Goal: Task Accomplishment & Management: Manage account settings

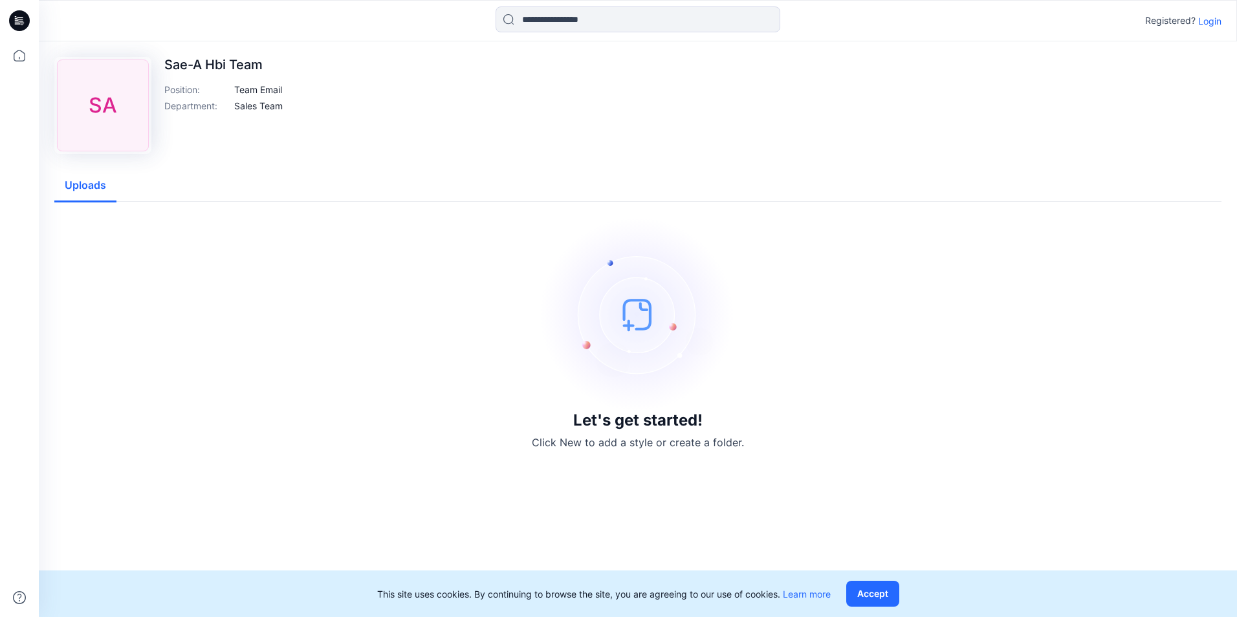
click at [1210, 27] on p "Login" at bounding box center [1209, 21] width 23 height 14
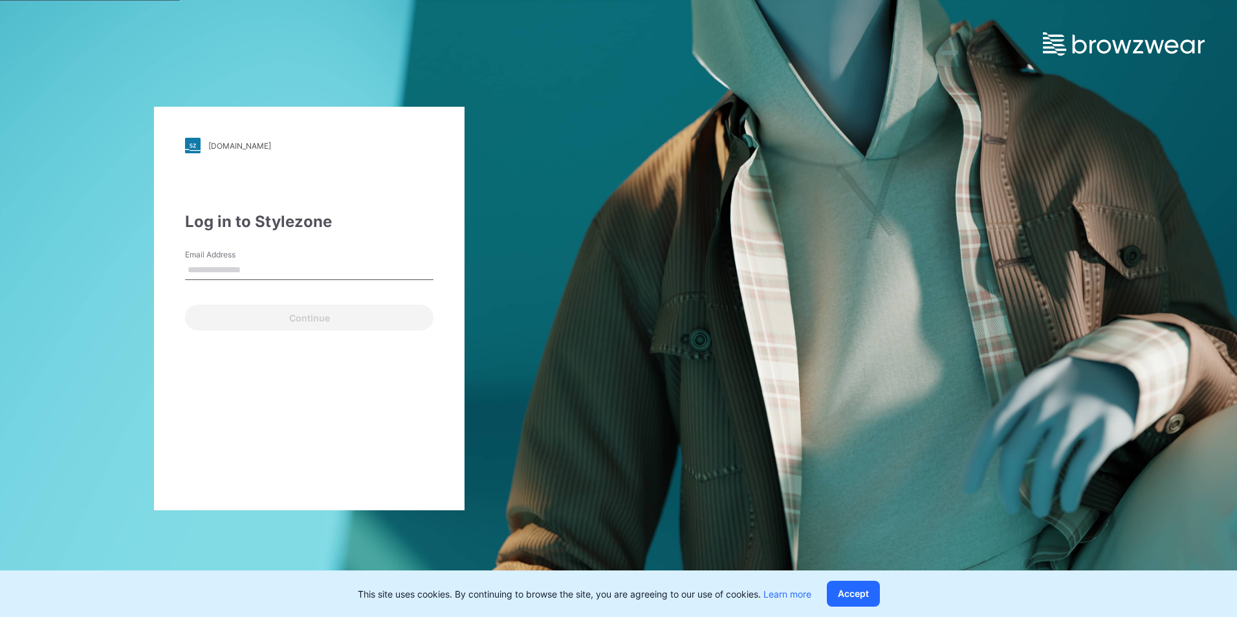
click at [247, 266] on input "Email Address" at bounding box center [309, 270] width 248 height 19
type input "**********"
click at [275, 333] on div "**********" at bounding box center [309, 309] width 311 height 404
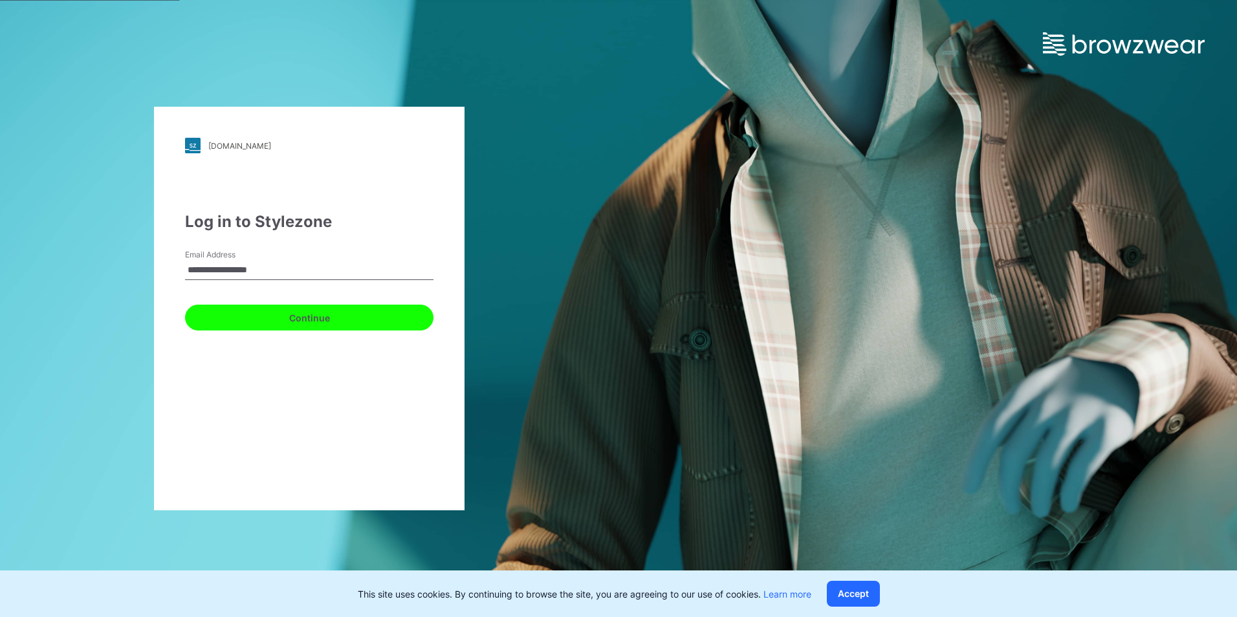
click at [292, 322] on button "Continue" at bounding box center [309, 318] width 248 height 26
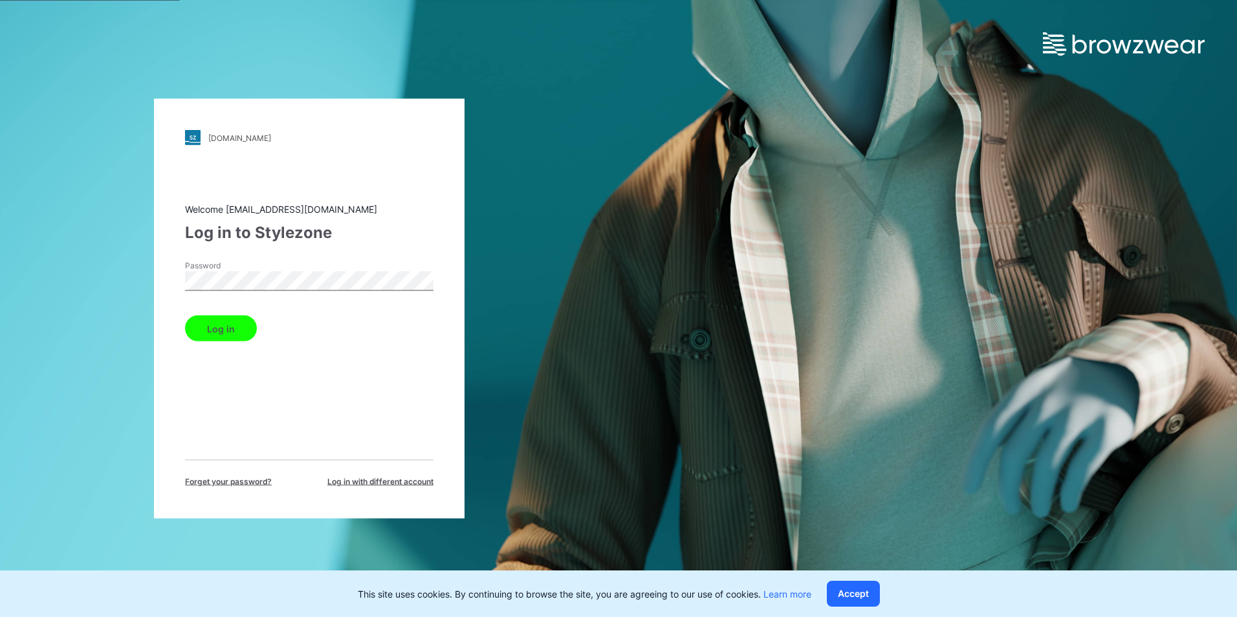
click at [232, 342] on div "Welcome [EMAIL_ADDRESS][DOMAIN_NAME] Log in to Stylezone Password Log in Forget…" at bounding box center [309, 344] width 248 height 285
click at [232, 322] on button "Log in" at bounding box center [221, 329] width 72 height 26
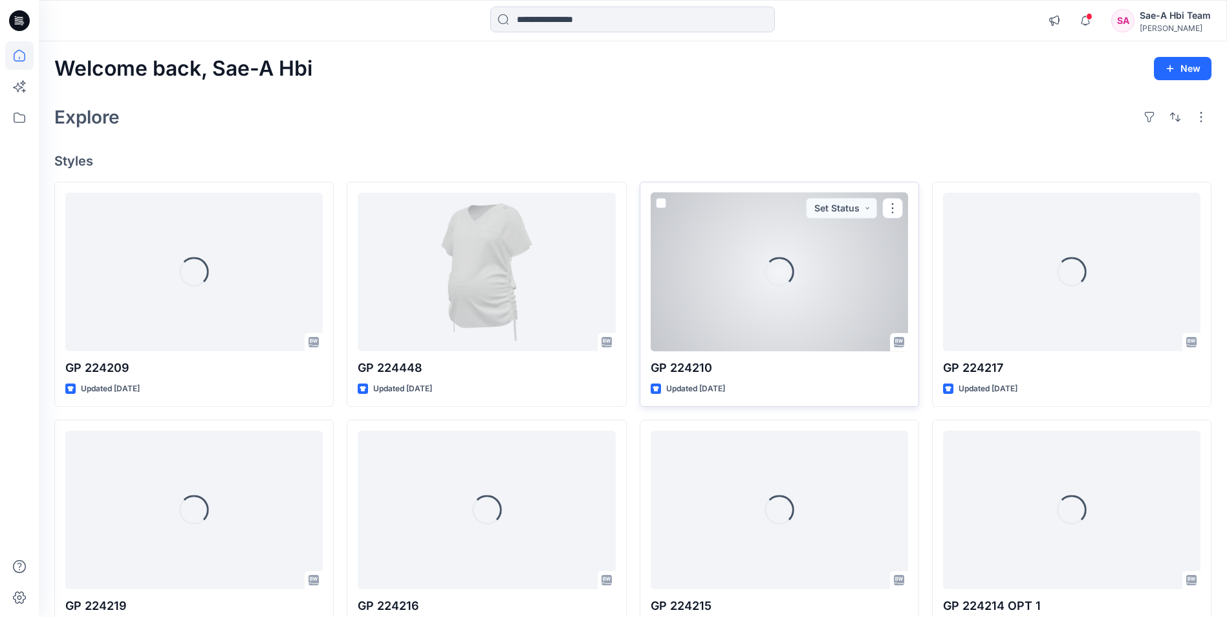
scroll to position [65, 0]
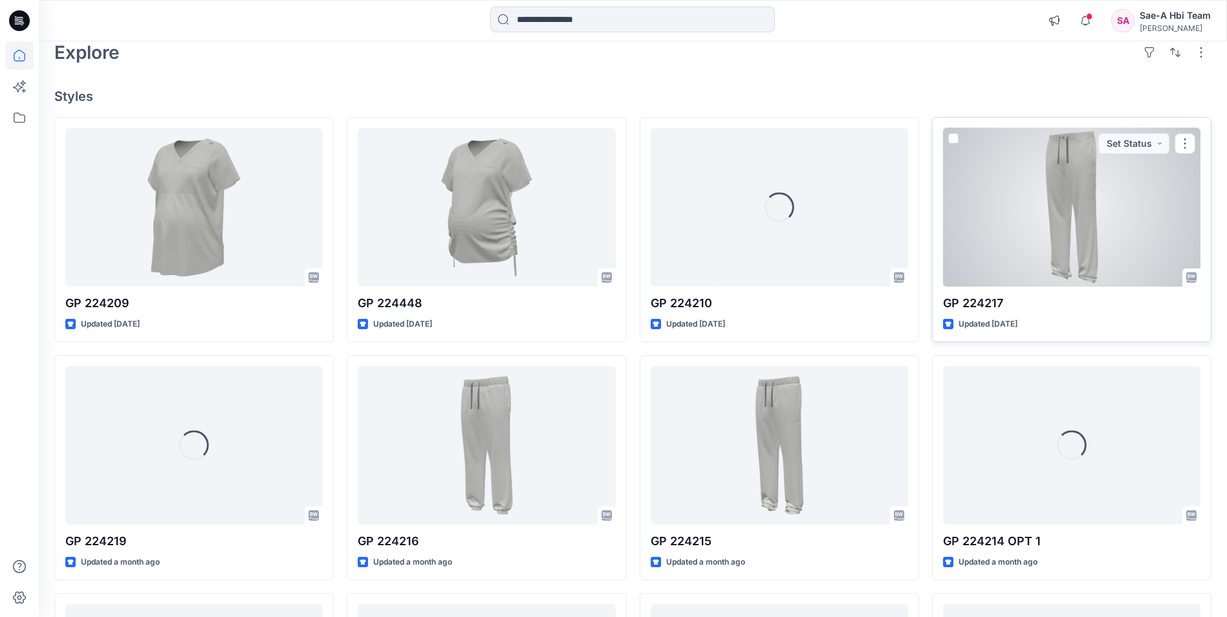
click at [1023, 194] on div at bounding box center [1071, 207] width 257 height 158
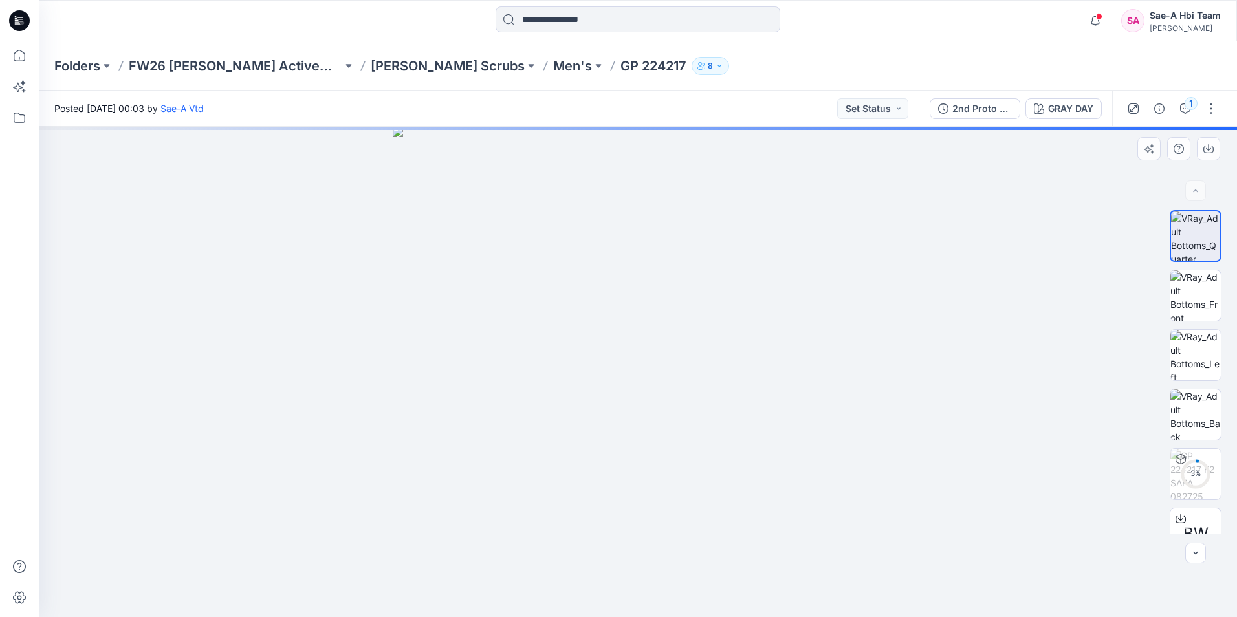
drag, startPoint x: 655, startPoint y: 380, endPoint x: 866, endPoint y: 389, distance: 211.1
click at [866, 389] on img at bounding box center [638, 372] width 490 height 490
click at [1203, 302] on img at bounding box center [1195, 295] width 50 height 50
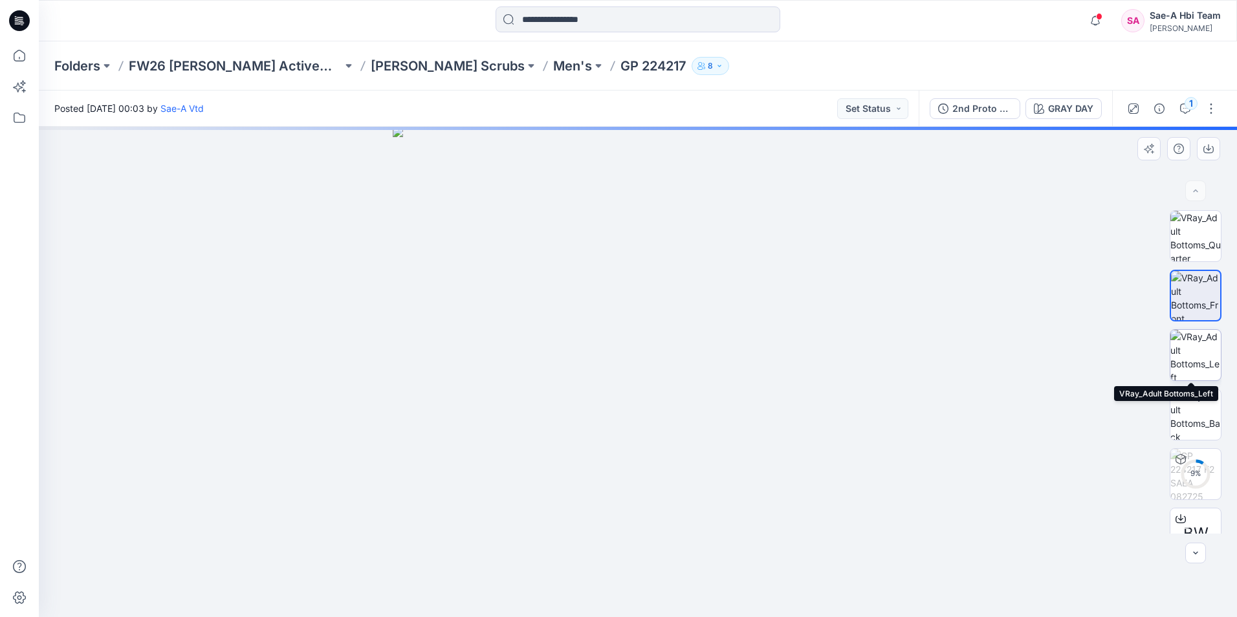
click at [1191, 357] on img at bounding box center [1195, 355] width 50 height 50
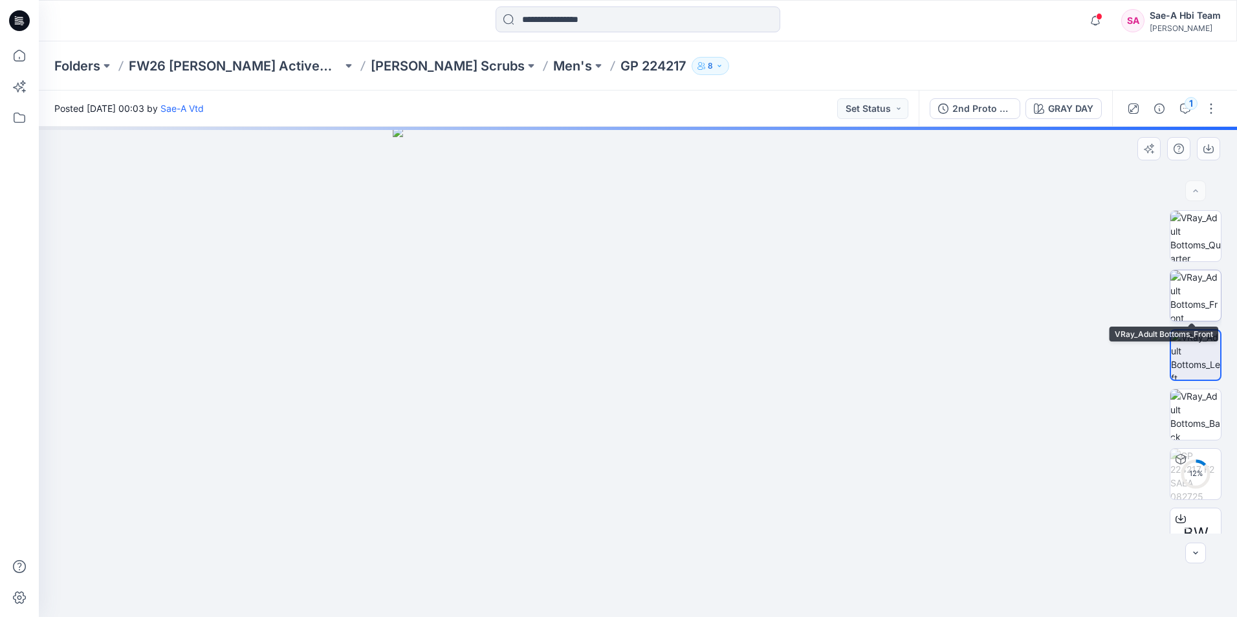
click at [1203, 305] on img at bounding box center [1195, 295] width 50 height 50
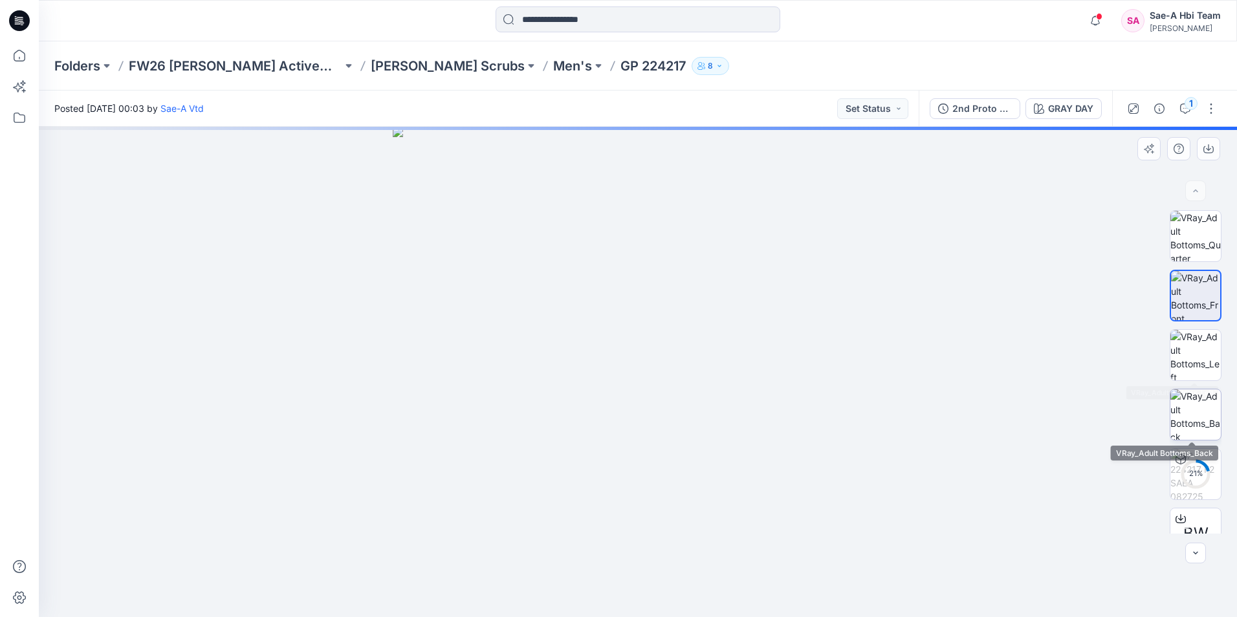
click at [1190, 408] on img at bounding box center [1195, 414] width 50 height 50
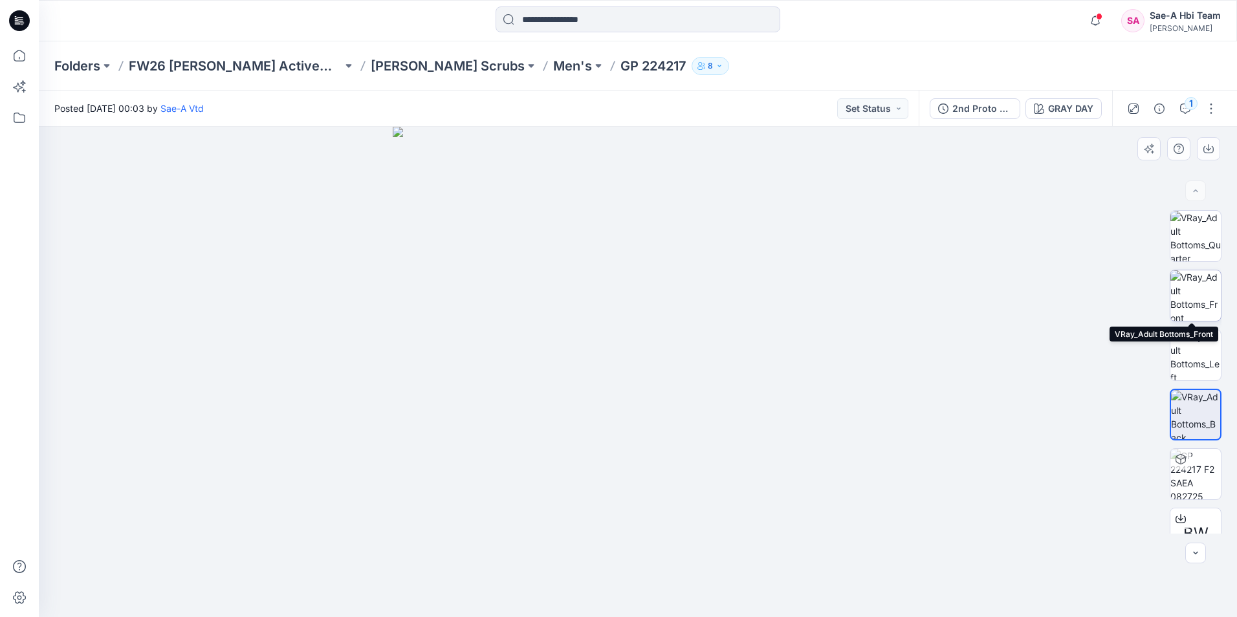
click at [1200, 306] on img at bounding box center [1195, 295] width 50 height 50
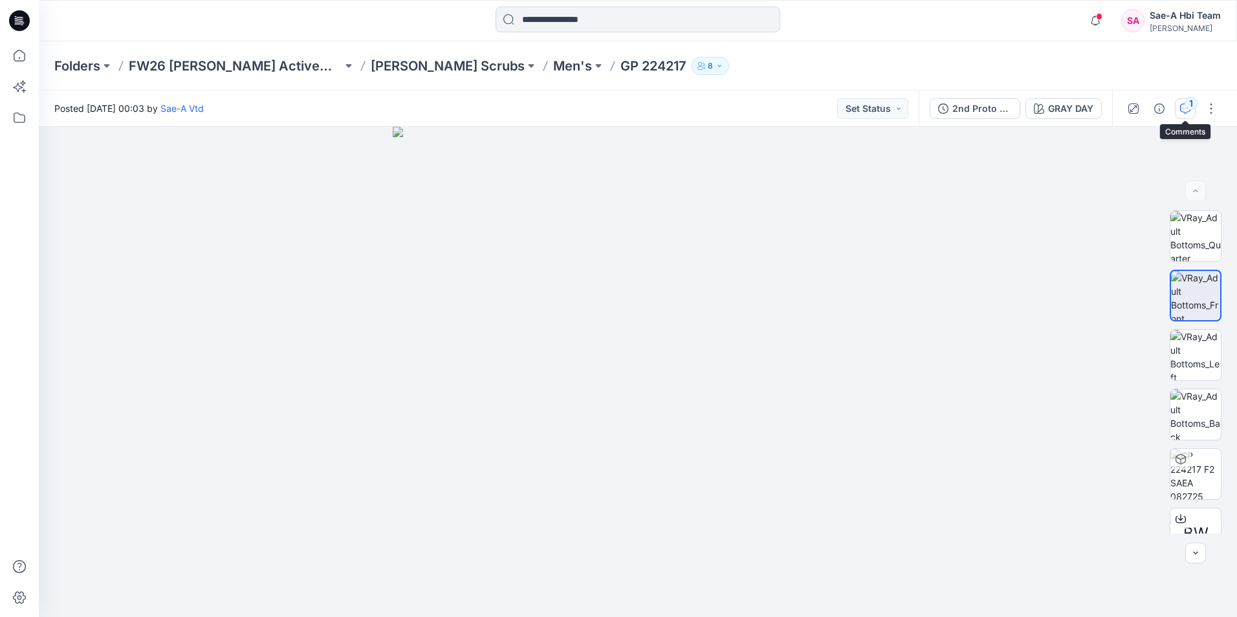
click at [1188, 101] on div "1" at bounding box center [1190, 103] width 13 height 13
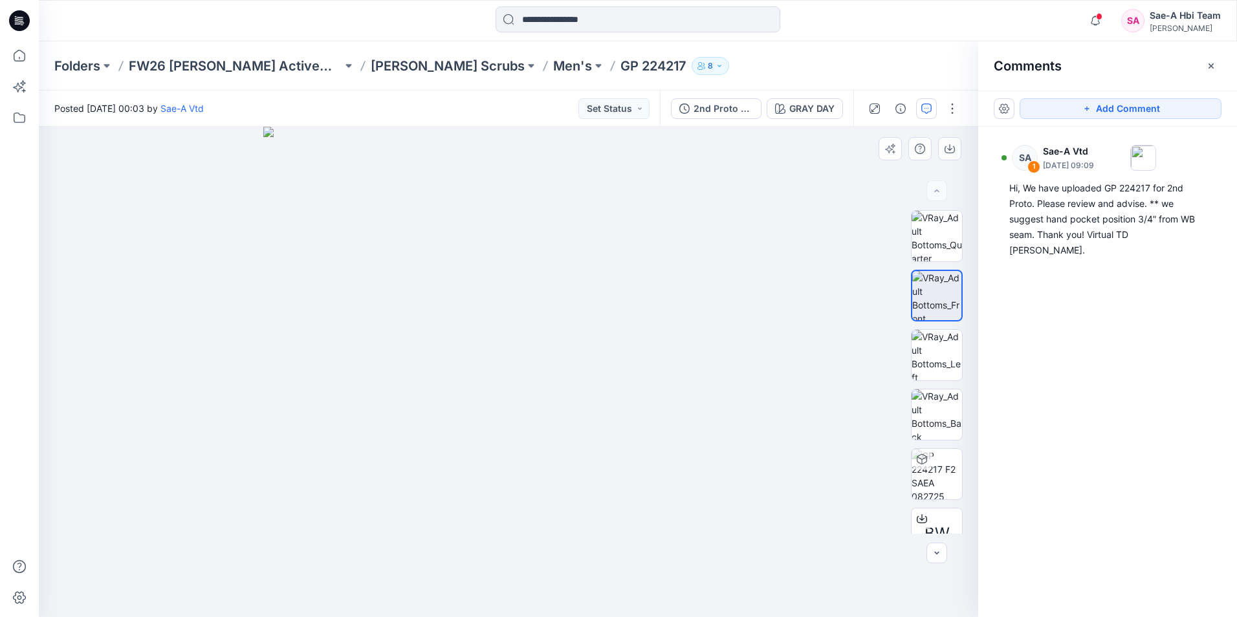
drag, startPoint x: 446, startPoint y: 319, endPoint x: 585, endPoint y: 336, distance: 139.5
click at [585, 336] on img at bounding box center [508, 372] width 490 height 490
